Goal: Complete application form

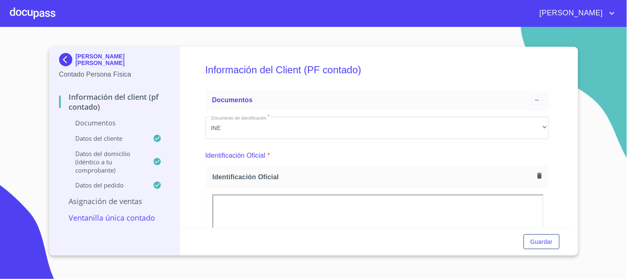
scroll to position [1607, 0]
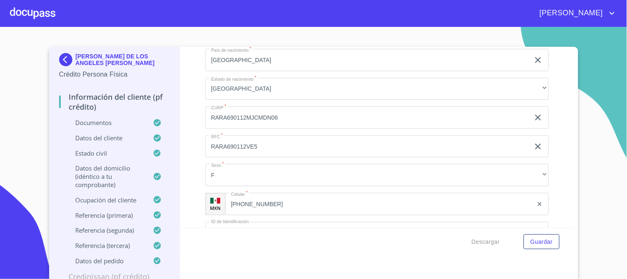
scroll to position [1976, 0]
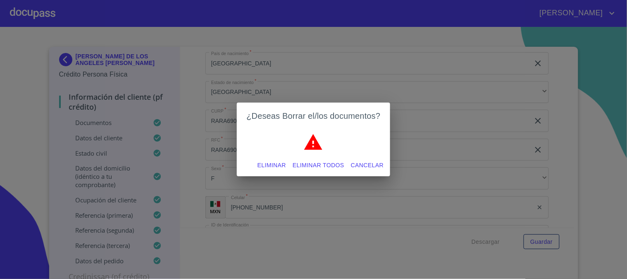
click at [271, 161] on span "Eliminar" at bounding box center [272, 165] width 29 height 10
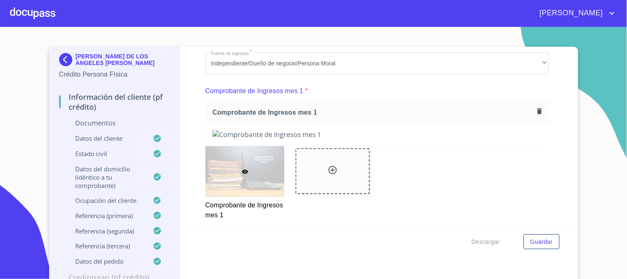
scroll to position [505, 0]
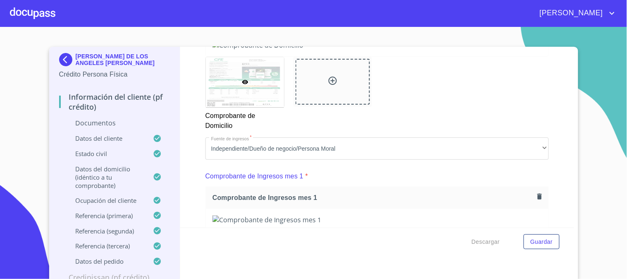
click at [303, 50] on img at bounding box center [378, 45] width 330 height 9
click at [280, 50] on img at bounding box center [378, 45] width 330 height 9
